Goal: Task Accomplishment & Management: Manage account settings

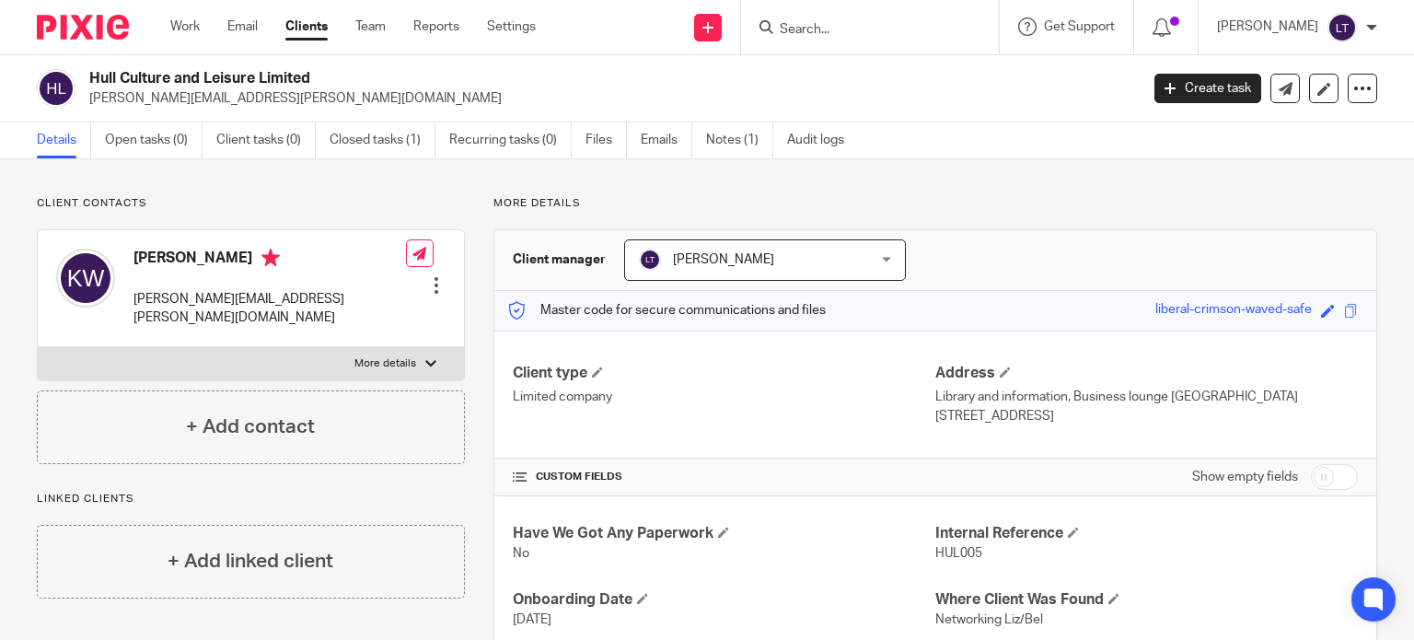
click at [898, 35] on input "Search" at bounding box center [861, 30] width 166 height 17
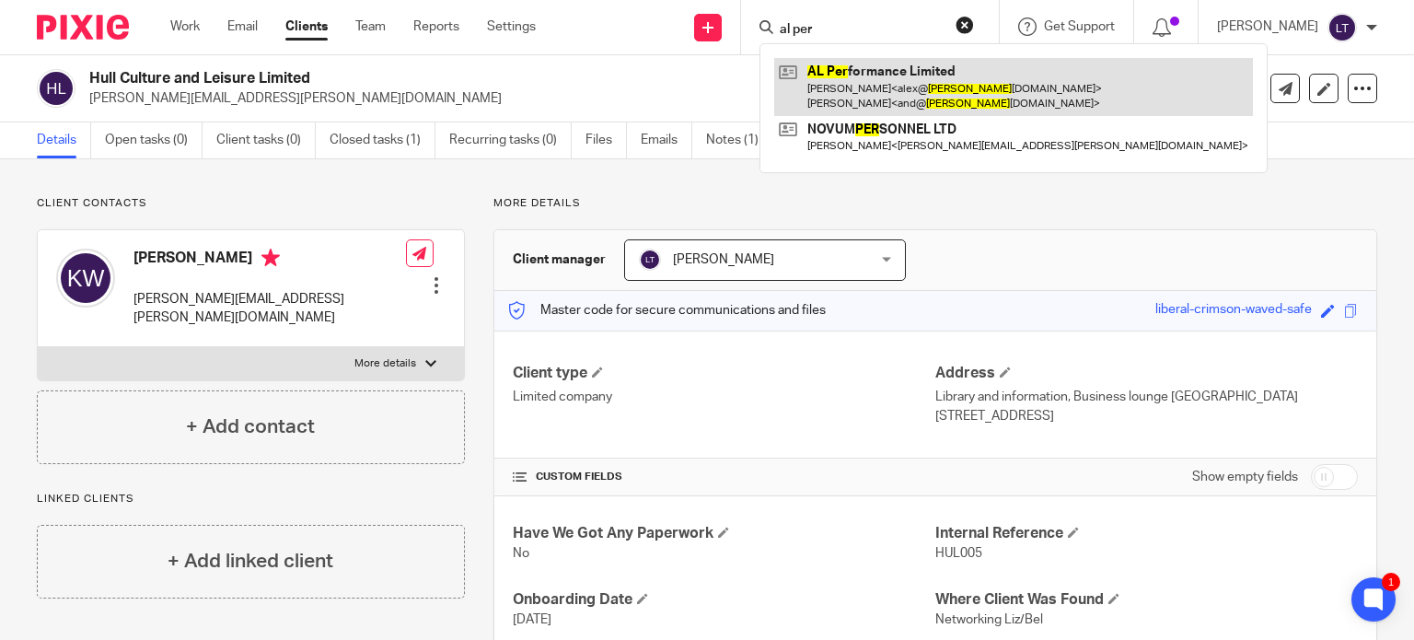
type input "al per"
click at [891, 78] on link at bounding box center [1013, 86] width 479 height 57
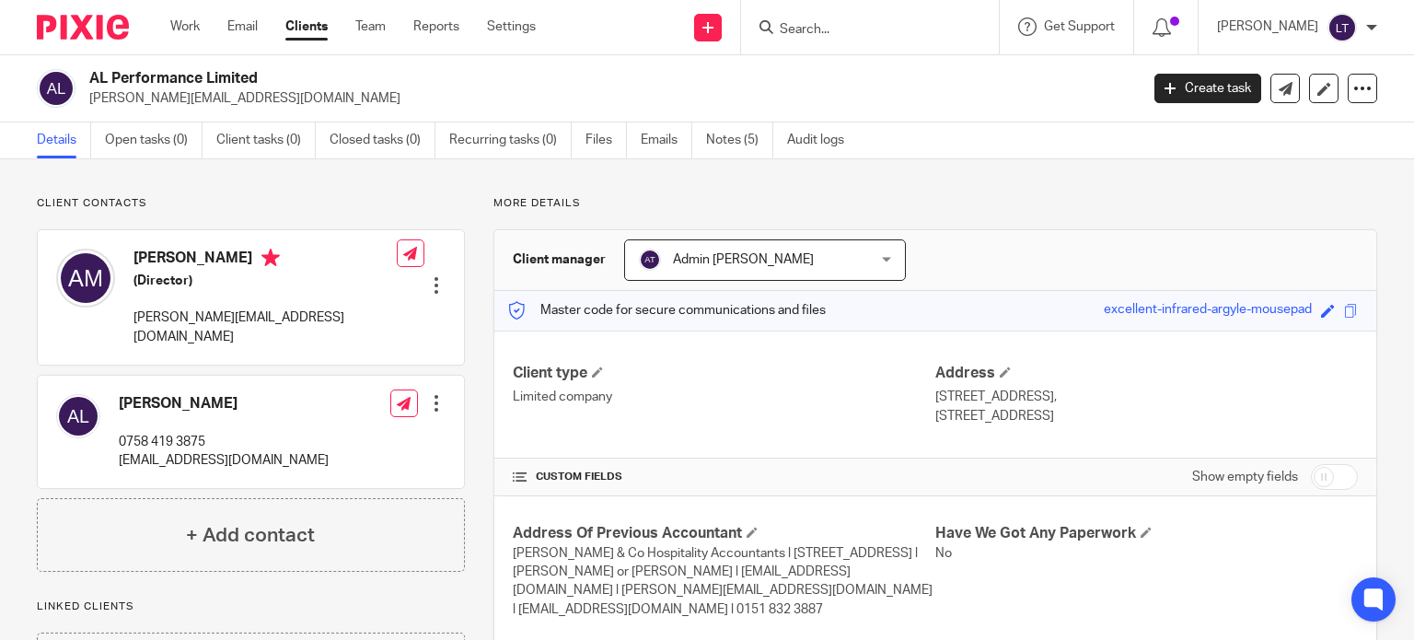
drag, startPoint x: 265, startPoint y: 81, endPoint x: 97, endPoint y: 82, distance: 168.5
click at [89, 84] on h2 "AL Performance Limited" at bounding box center [504, 78] width 830 height 19
copy h2 "AL Performance Limited"
click at [735, 135] on link "Notes (5)" at bounding box center [739, 140] width 67 height 36
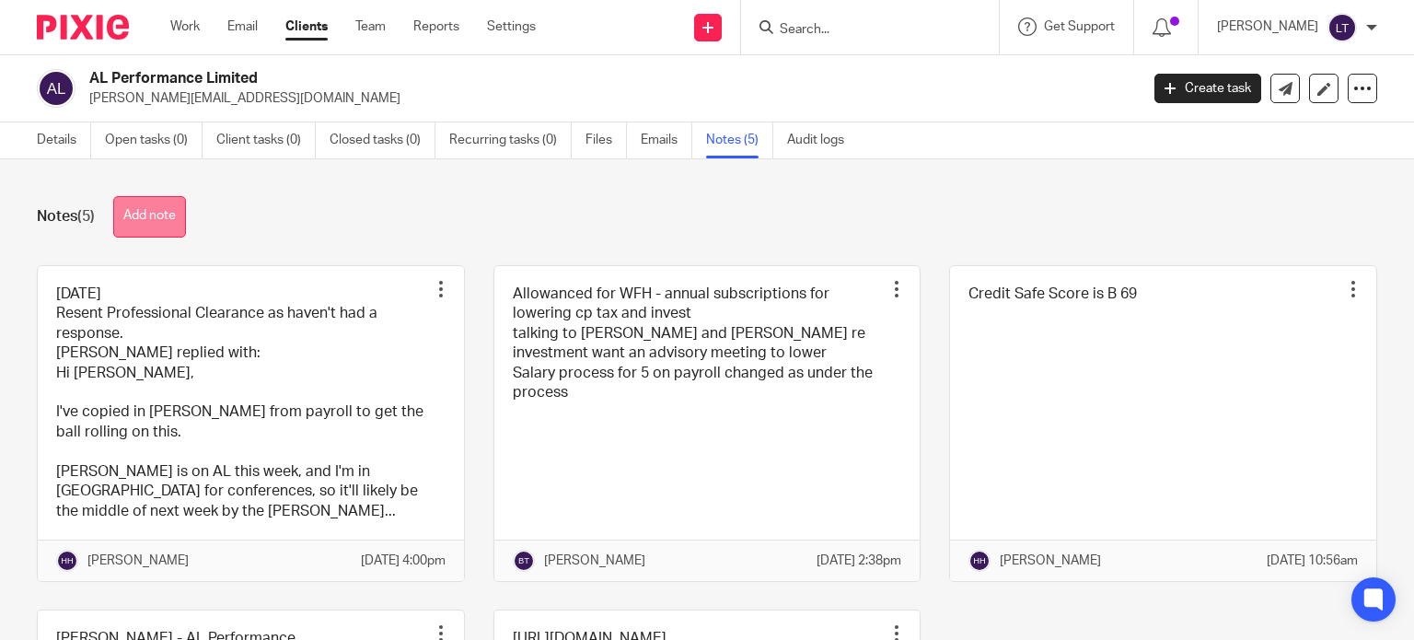
click at [136, 213] on button "Add note" at bounding box center [149, 216] width 73 height 41
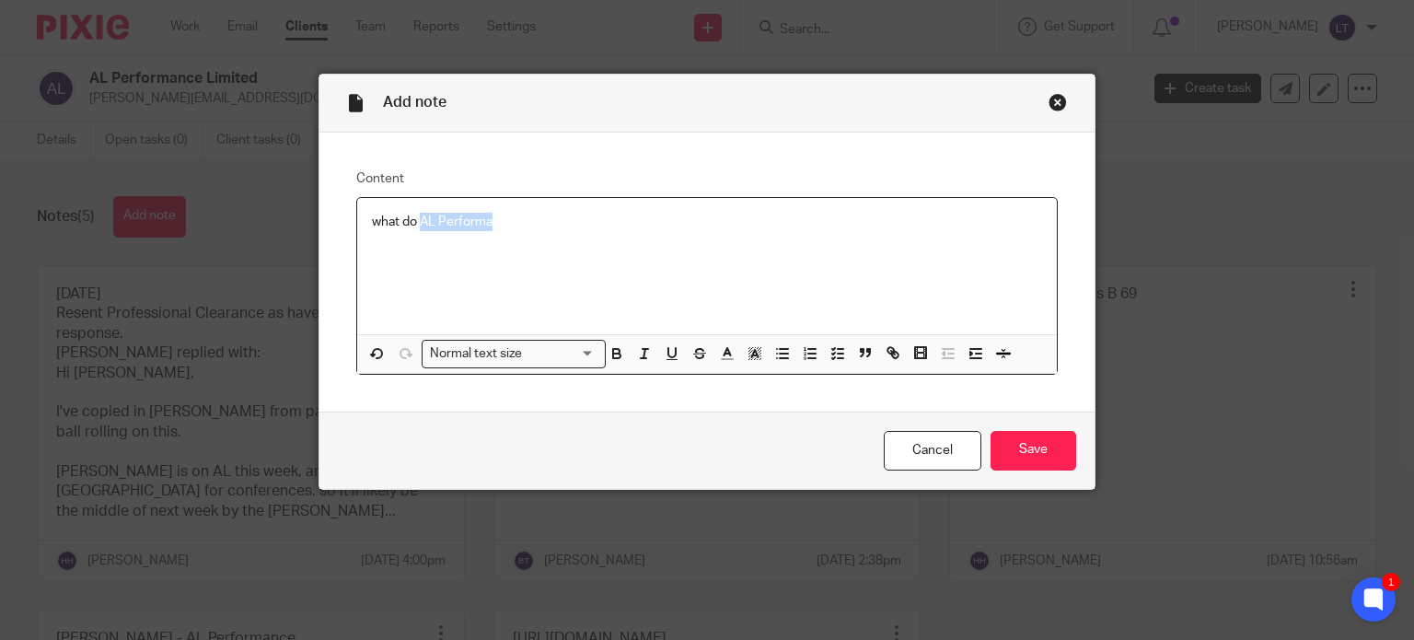
drag, startPoint x: 414, startPoint y: 224, endPoint x: 540, endPoint y: 225, distance: 126.1
click at [540, 225] on p "what do AL Performa" at bounding box center [707, 222] width 671 height 18
drag, startPoint x: 369, startPoint y: 264, endPoint x: 400, endPoint y: 259, distance: 30.9
click at [369, 264] on div "what do AL Performance (alperformance.co.uk) sell" at bounding box center [707, 266] width 701 height 136
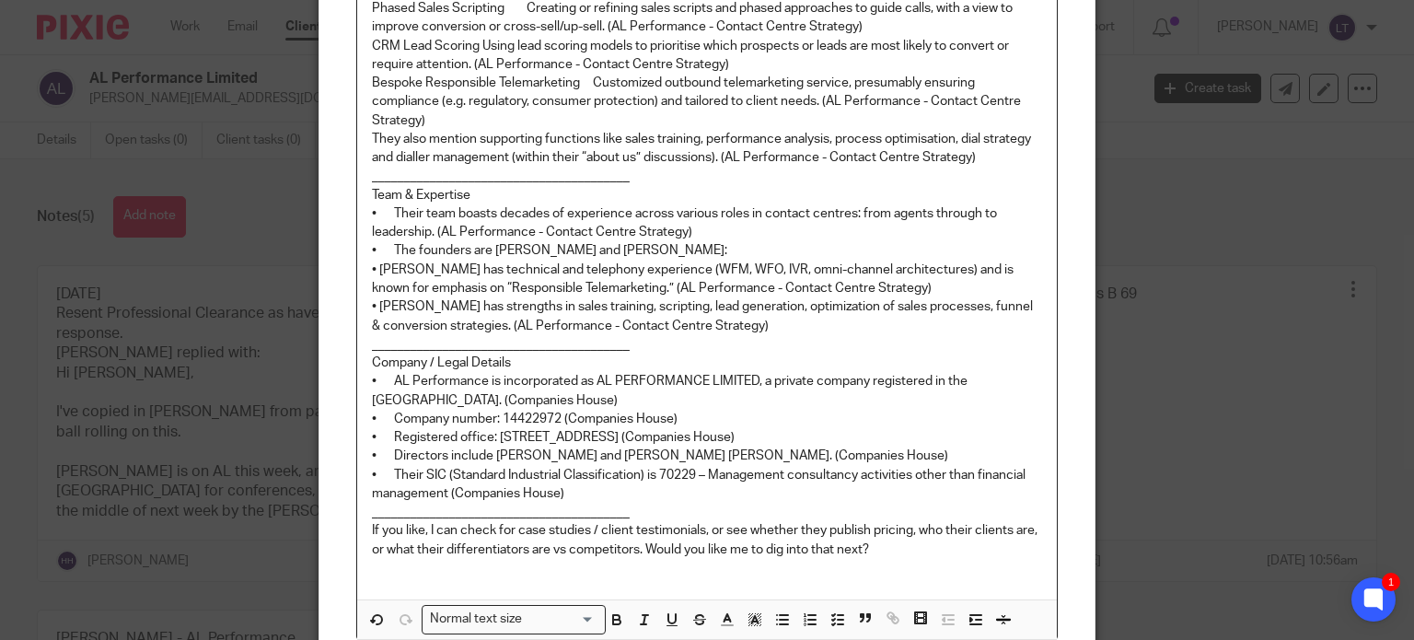
scroll to position [828, 0]
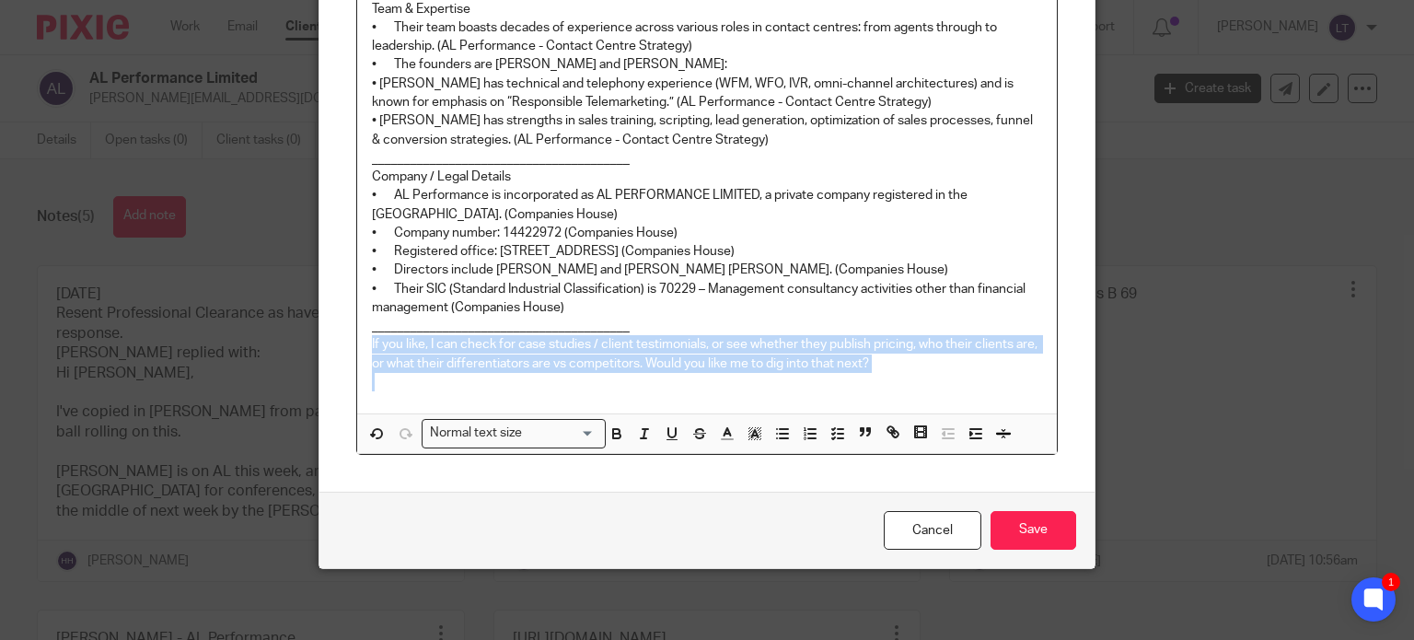
drag, startPoint x: 797, startPoint y: 365, endPoint x: 354, endPoint y: 336, distance: 443.7
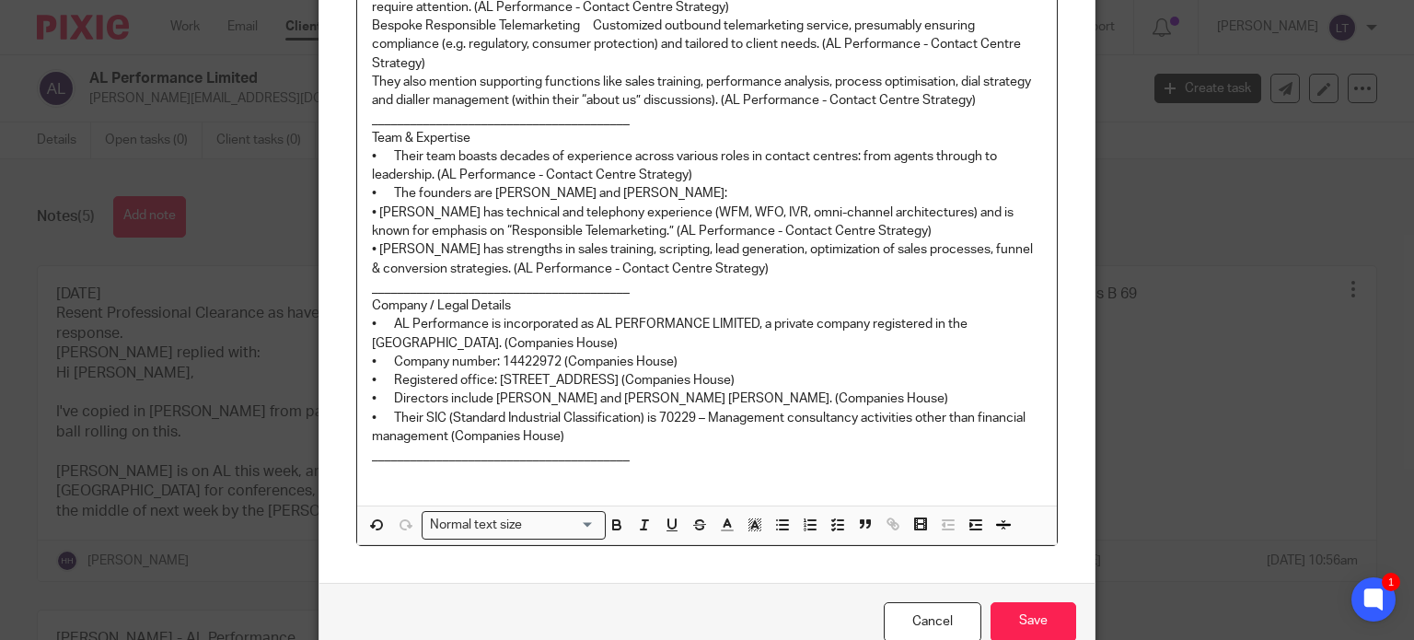
scroll to position [608, 0]
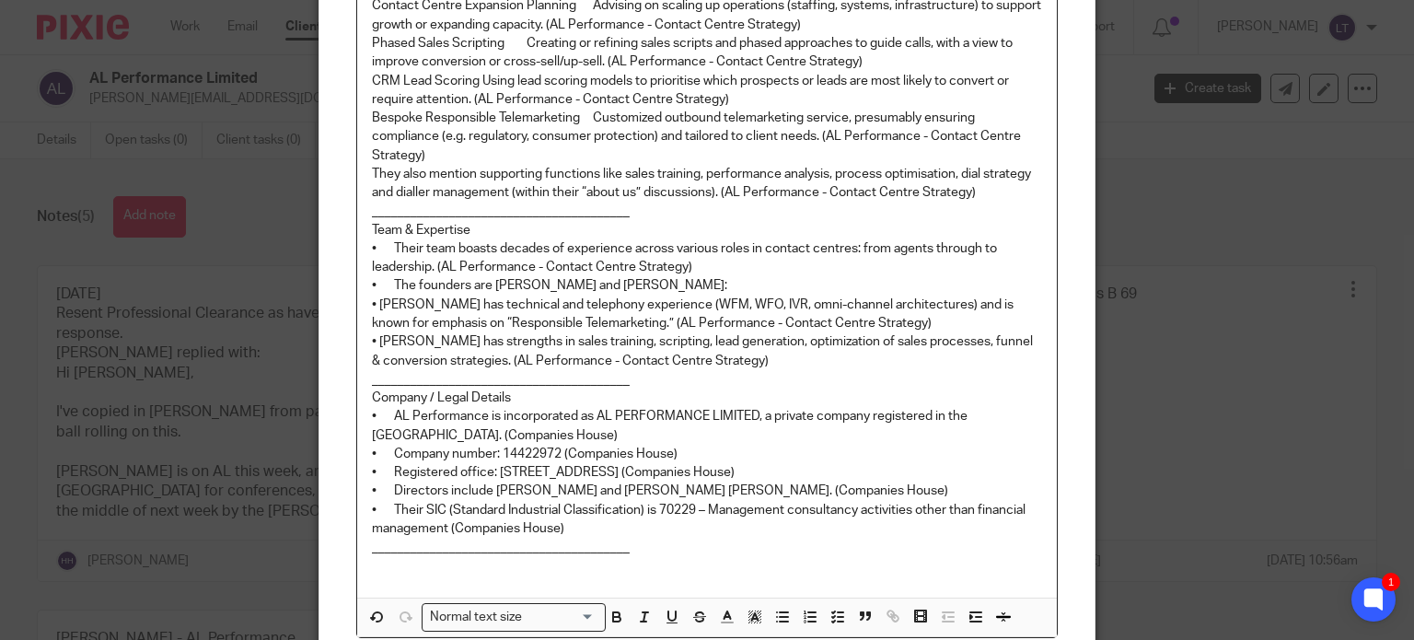
click at [372, 303] on p "• Alex has technical and telephony experience (WFM, WFO, IVR, omni-channel arch…" at bounding box center [707, 314] width 671 height 38
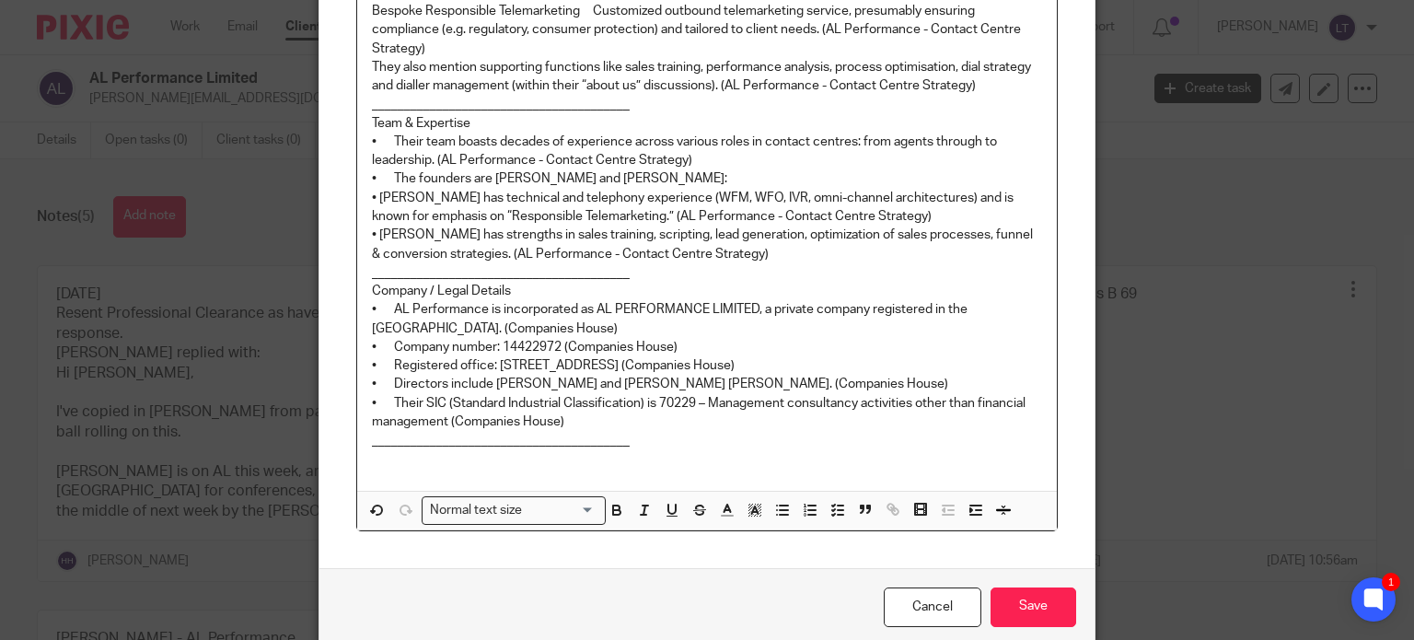
scroll to position [792, 0]
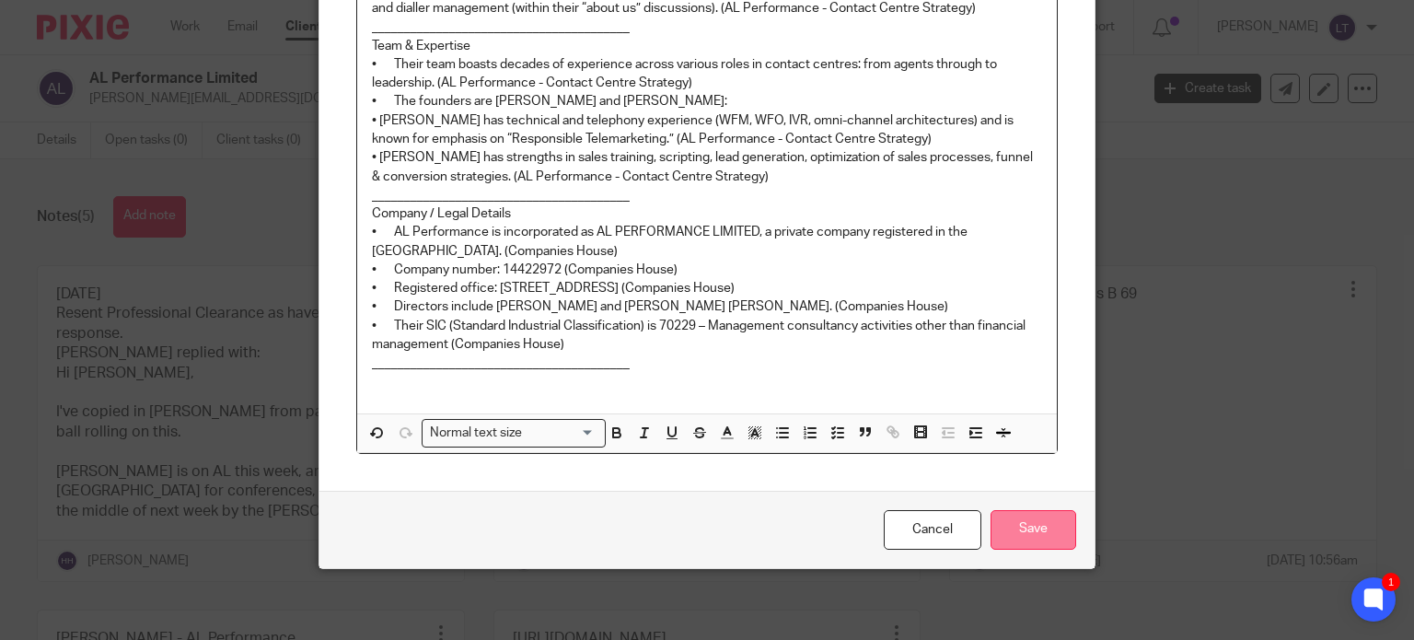
click at [1020, 523] on input "Save" at bounding box center [1033, 530] width 86 height 40
